Goal: Task Accomplishment & Management: Complete application form

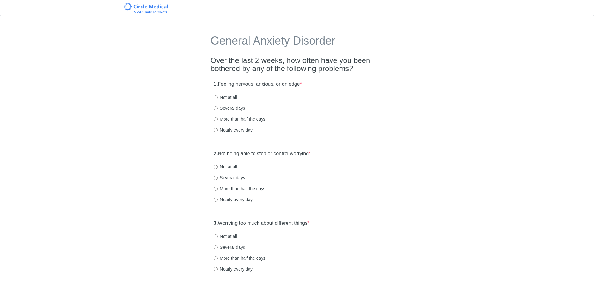
click at [233, 133] on div "1. Feeling nervous, anxious, or on edge * Not at all Several days More than hal…" at bounding box center [296, 110] width 173 height 65
click at [233, 129] on label "Nearly every day" at bounding box center [232, 130] width 39 height 6
click at [217, 129] on input "Nearly every day" at bounding box center [215, 130] width 4 height 4
radio input "true"
click at [227, 189] on label "More than half the days" at bounding box center [239, 188] width 52 height 6
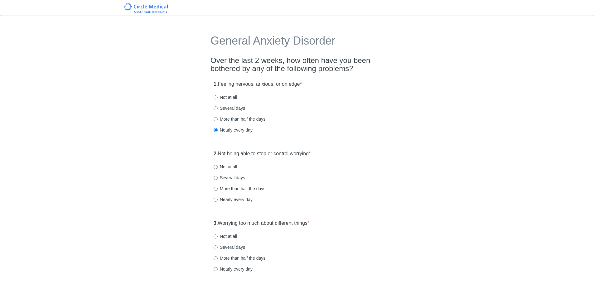
click at [217, 189] on input "More than half the days" at bounding box center [215, 189] width 4 height 4
radio input "true"
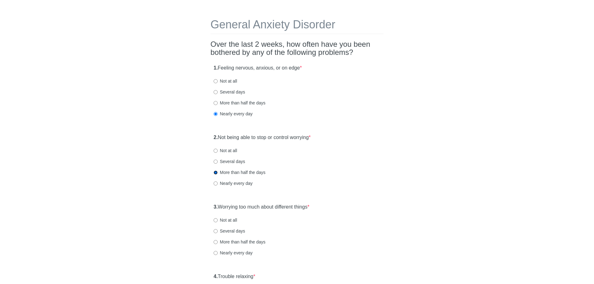
scroll to position [62, 0]
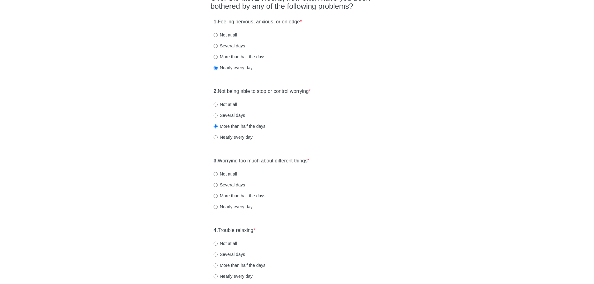
click at [233, 205] on label "Nearly every day" at bounding box center [232, 206] width 39 height 6
click at [217, 205] on input "Nearly every day" at bounding box center [215, 207] width 4 height 4
radio input "true"
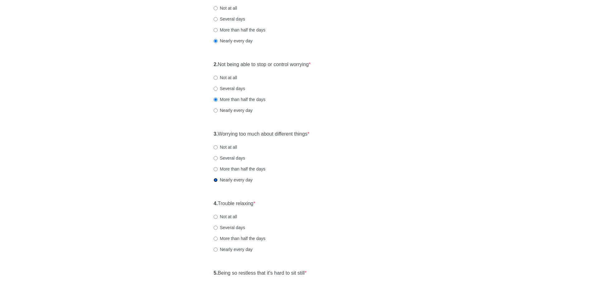
scroll to position [125, 0]
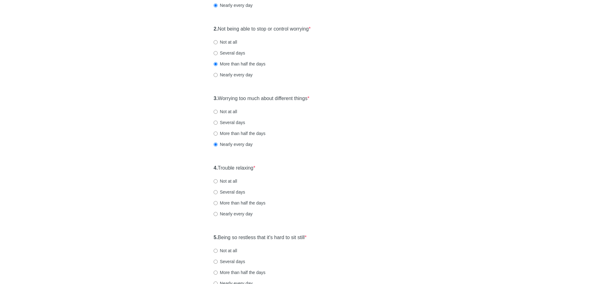
click at [230, 212] on label "Nearly every day" at bounding box center [232, 214] width 39 height 6
click at [217, 212] on input "Nearly every day" at bounding box center [215, 214] width 4 height 4
radio input "true"
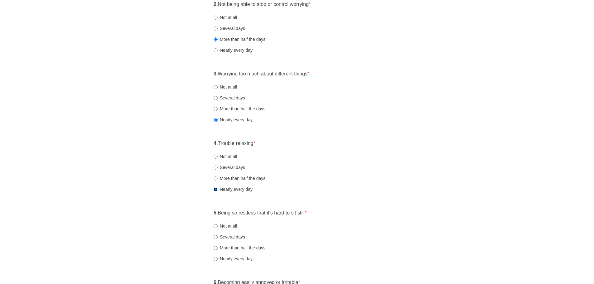
scroll to position [187, 0]
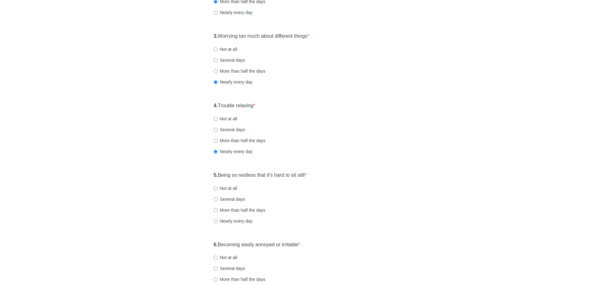
click at [227, 218] on label "Nearly every day" at bounding box center [232, 221] width 39 height 6
click at [217, 219] on input "Nearly every day" at bounding box center [215, 221] width 4 height 4
radio input "true"
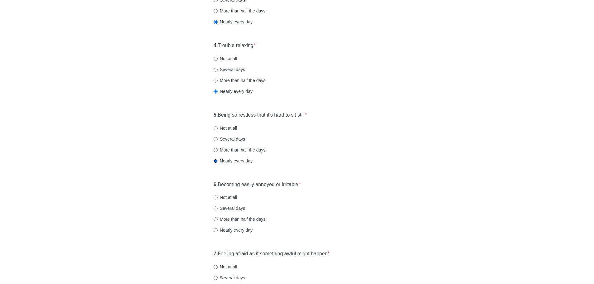
scroll to position [249, 0]
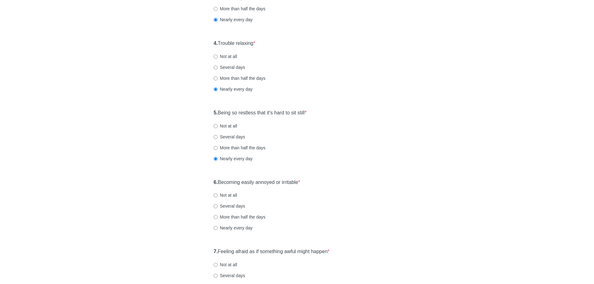
click at [228, 205] on label "Several days" at bounding box center [228, 206] width 31 height 6
click at [217, 205] on input "Several days" at bounding box center [215, 206] width 4 height 4
radio input "true"
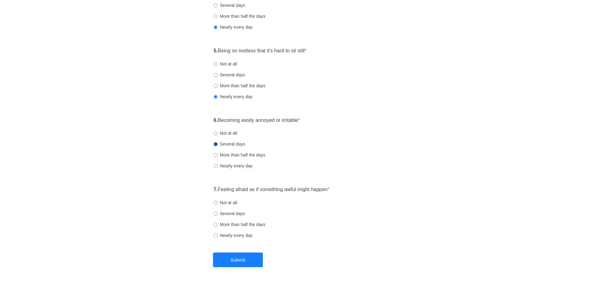
scroll to position [312, 0]
click at [235, 211] on label "Several days" at bounding box center [228, 213] width 31 height 6
click at [217, 211] on input "Several days" at bounding box center [215, 213] width 4 height 4
radio input "true"
click at [240, 257] on button "Submit" at bounding box center [238, 259] width 50 height 15
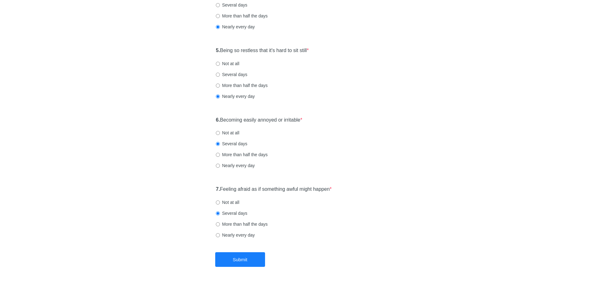
scroll to position [0, 0]
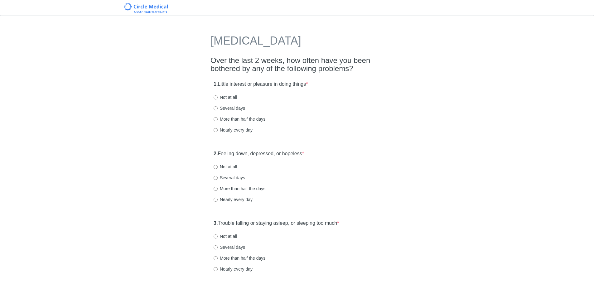
click at [234, 119] on label "More than half the days" at bounding box center [239, 119] width 52 height 6
click at [217, 119] on input "More than half the days" at bounding box center [215, 119] width 4 height 4
radio input "true"
click at [237, 188] on label "More than half the days" at bounding box center [239, 188] width 52 height 6
click at [217, 188] on input "More than half the days" at bounding box center [215, 189] width 4 height 4
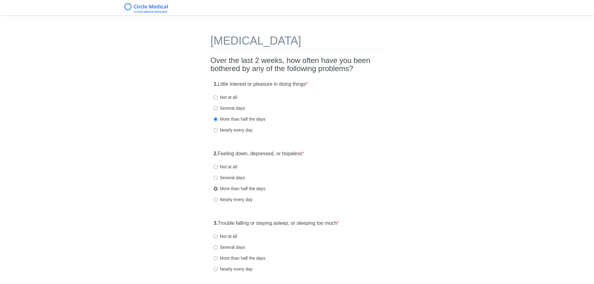
radio input "true"
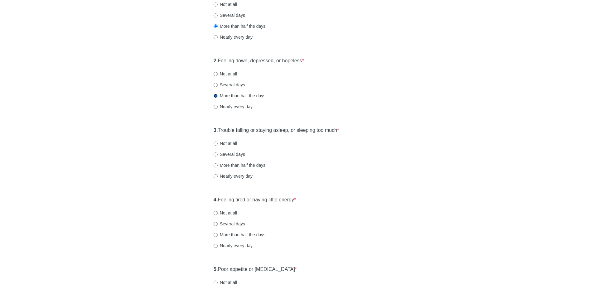
scroll to position [93, 0]
click at [235, 175] on label "Nearly every day" at bounding box center [232, 175] width 39 height 6
click at [217, 175] on input "Nearly every day" at bounding box center [215, 176] width 4 height 4
radio input "true"
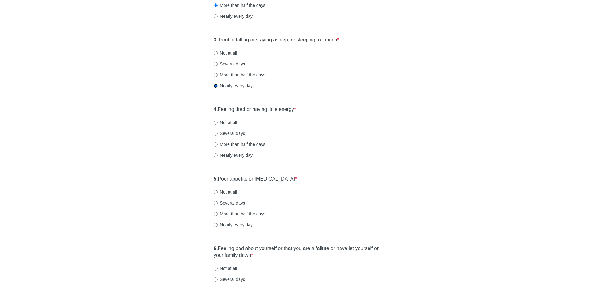
scroll to position [187, 0]
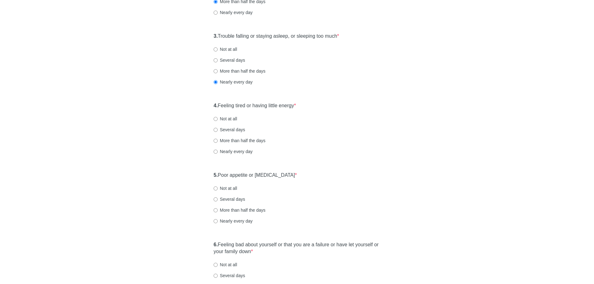
click at [229, 126] on label "Several days" at bounding box center [228, 129] width 31 height 6
click at [217, 128] on input "Several days" at bounding box center [215, 130] width 4 height 4
radio input "true"
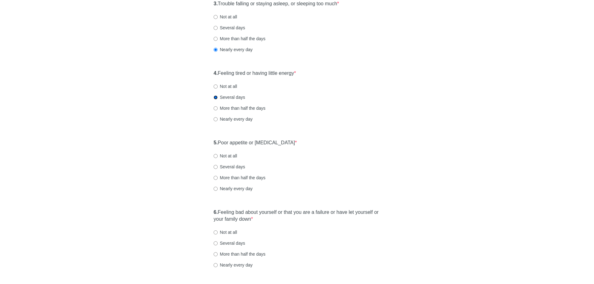
scroll to position [218, 0]
click at [231, 166] on label "Several days" at bounding box center [228, 168] width 31 height 6
click at [217, 166] on input "Several days" at bounding box center [215, 168] width 4 height 4
radio input "true"
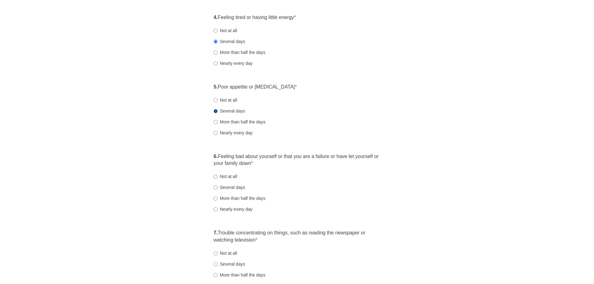
scroll to position [280, 0]
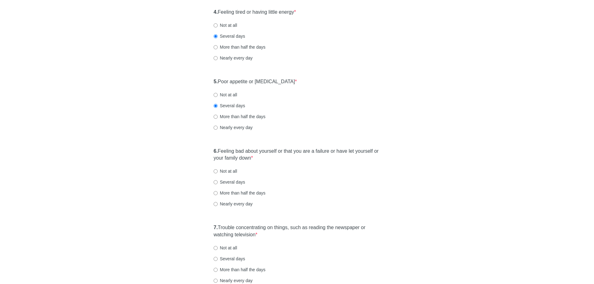
click at [232, 203] on label "Nearly every day" at bounding box center [232, 204] width 39 height 6
click at [217, 203] on input "Nearly every day" at bounding box center [215, 204] width 4 height 4
radio input "true"
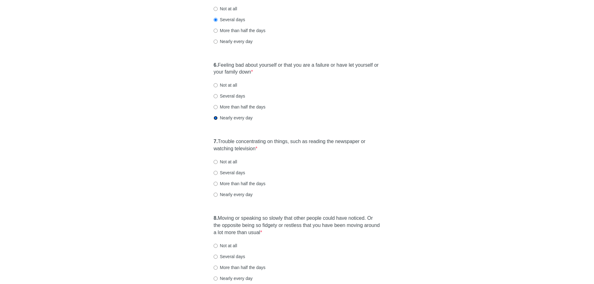
scroll to position [374, 0]
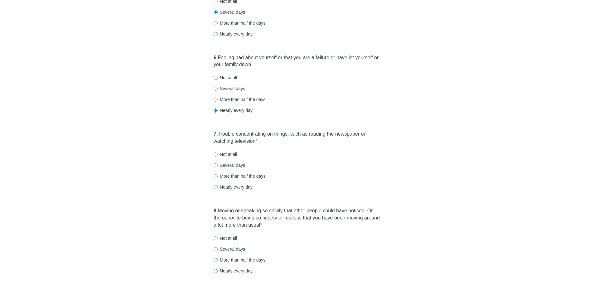
click at [231, 176] on label "More than half the days" at bounding box center [239, 176] width 52 height 6
click at [217, 176] on input "More than half the days" at bounding box center [215, 176] width 4 height 4
radio input "true"
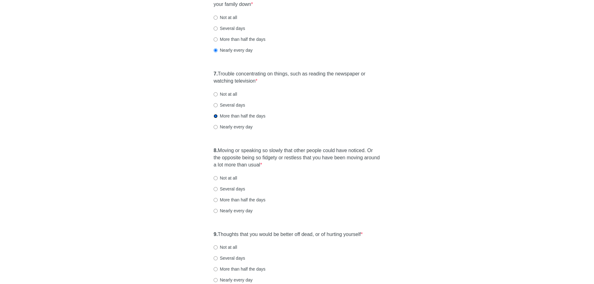
scroll to position [436, 0]
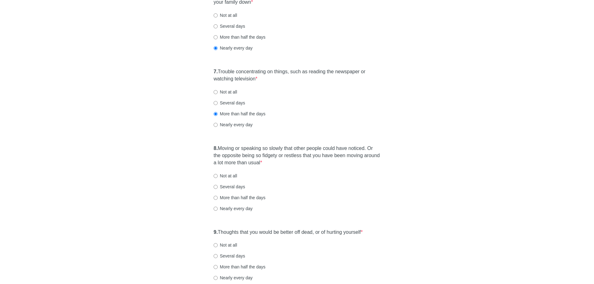
click at [238, 185] on label "Several days" at bounding box center [228, 187] width 31 height 6
click at [217, 185] on input "Several days" at bounding box center [215, 187] width 4 height 4
radio input "true"
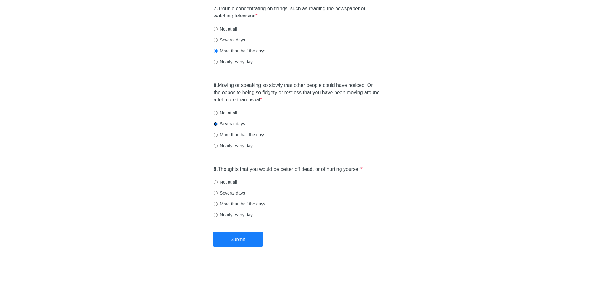
scroll to position [499, 0]
click at [239, 192] on label "Several days" at bounding box center [228, 192] width 31 height 6
click at [217, 192] on input "Several days" at bounding box center [215, 193] width 4 height 4
radio input "true"
click at [260, 239] on button "Submit" at bounding box center [238, 238] width 50 height 15
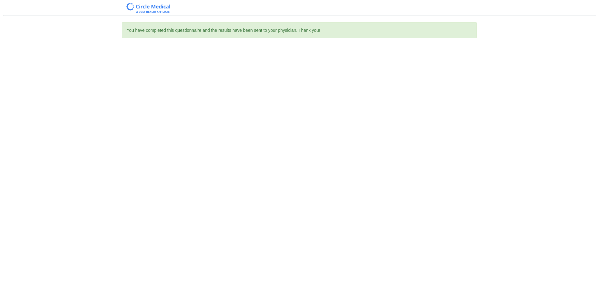
scroll to position [0, 0]
